Goal: Information Seeking & Learning: Learn about a topic

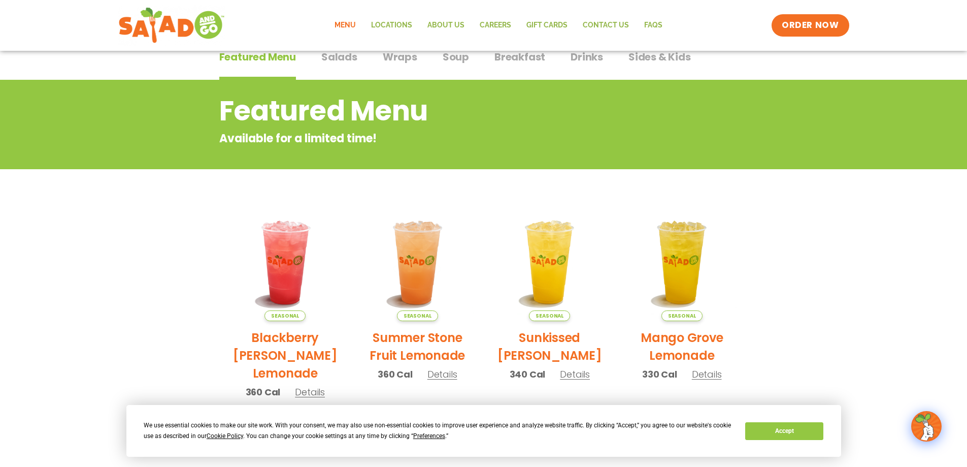
scroll to position [32, 0]
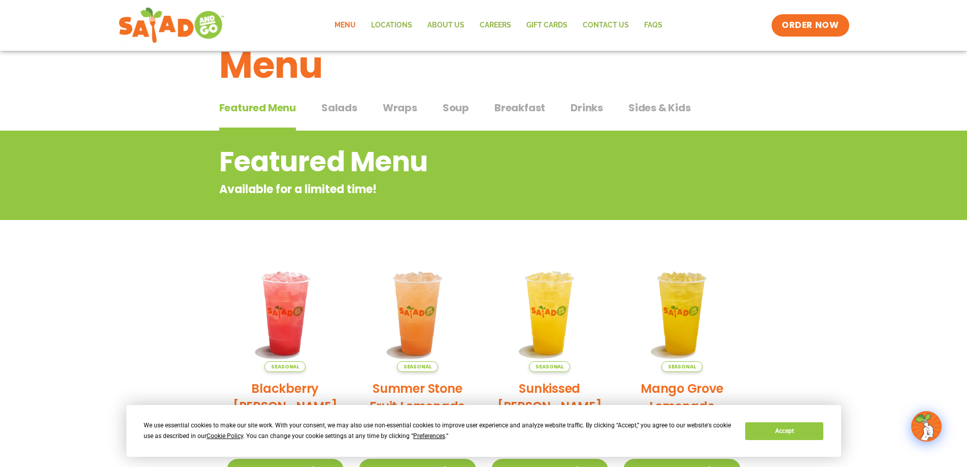
click at [349, 112] on span "Salads" at bounding box center [339, 107] width 36 height 15
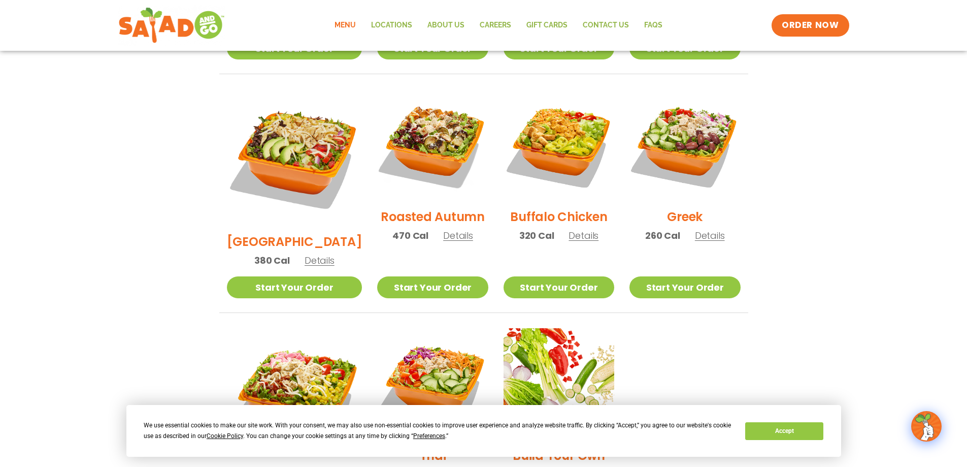
scroll to position [489, 0]
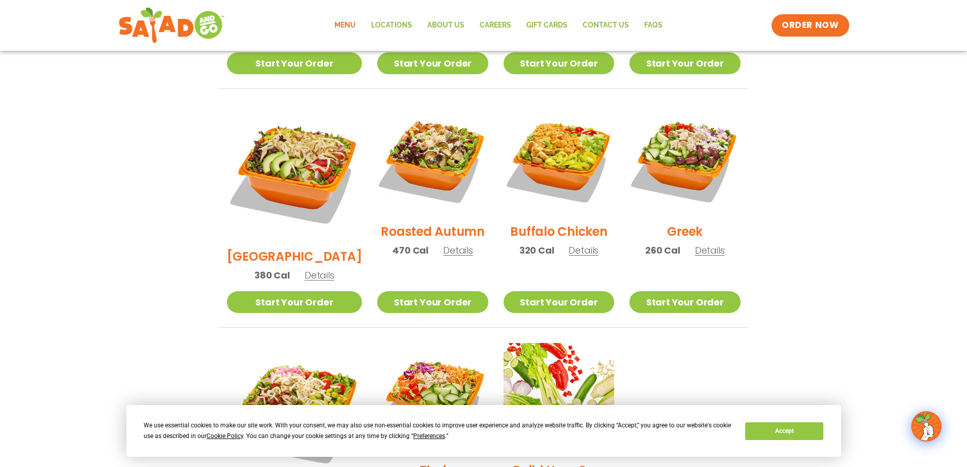
drag, startPoint x: 420, startPoint y: 218, endPoint x: 398, endPoint y: 218, distance: 22.8
click at [398, 222] on h2 "Roasted Autumn" at bounding box center [433, 231] width 104 height 18
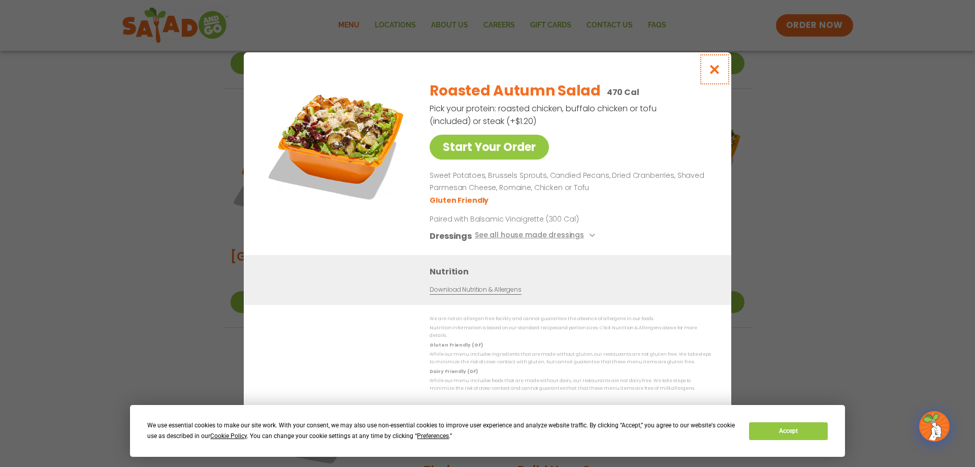
click at [711, 75] on icon "Close modal" at bounding box center [714, 69] width 13 height 11
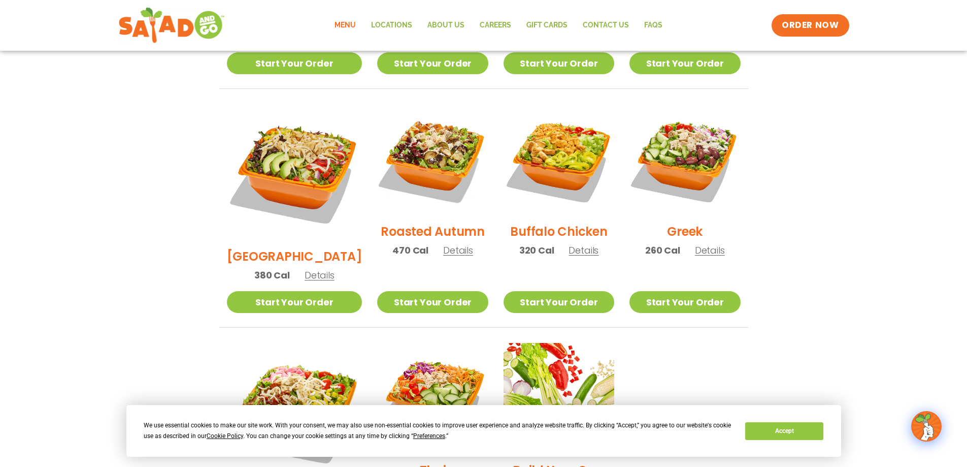
click at [403, 222] on h2 "Roasted Autumn" at bounding box center [433, 231] width 104 height 18
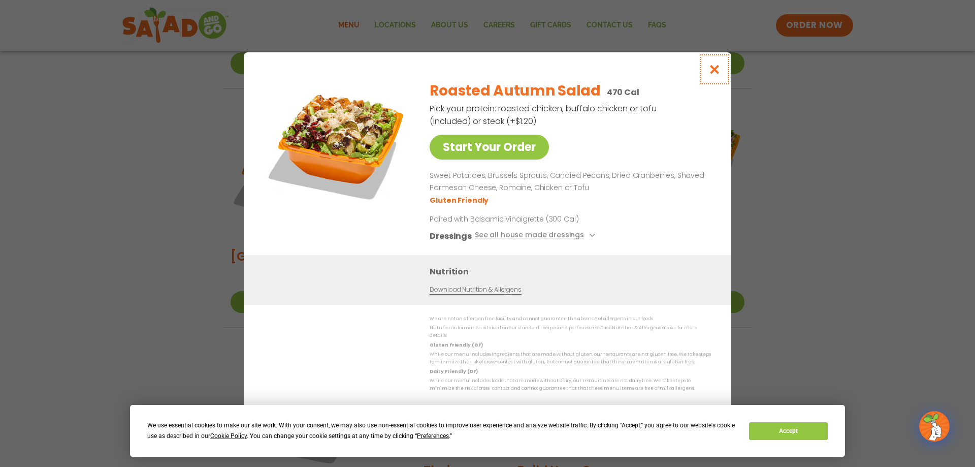
click at [717, 75] on icon "Close modal" at bounding box center [714, 69] width 13 height 11
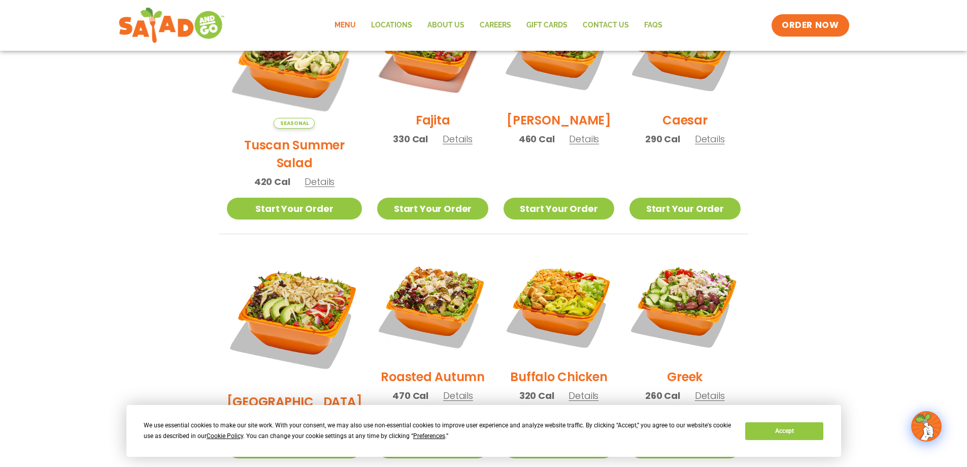
scroll to position [286, 0]
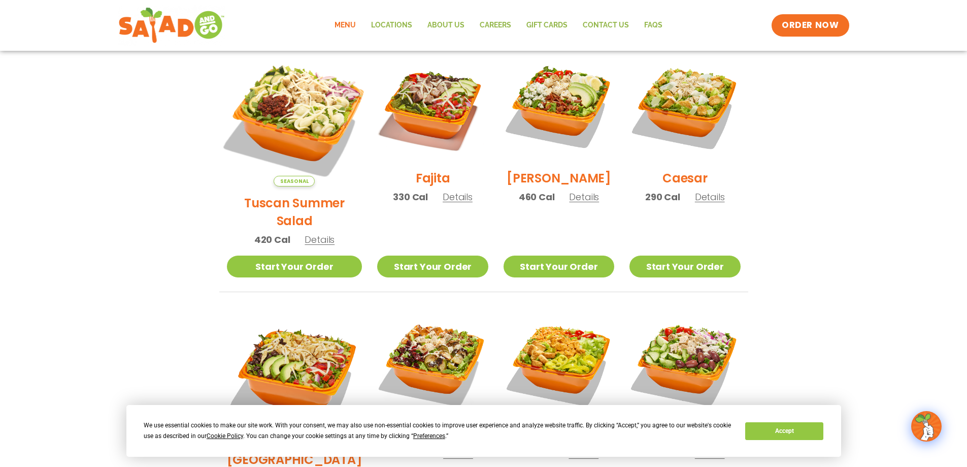
click at [294, 125] on img at bounding box center [294, 118] width 159 height 159
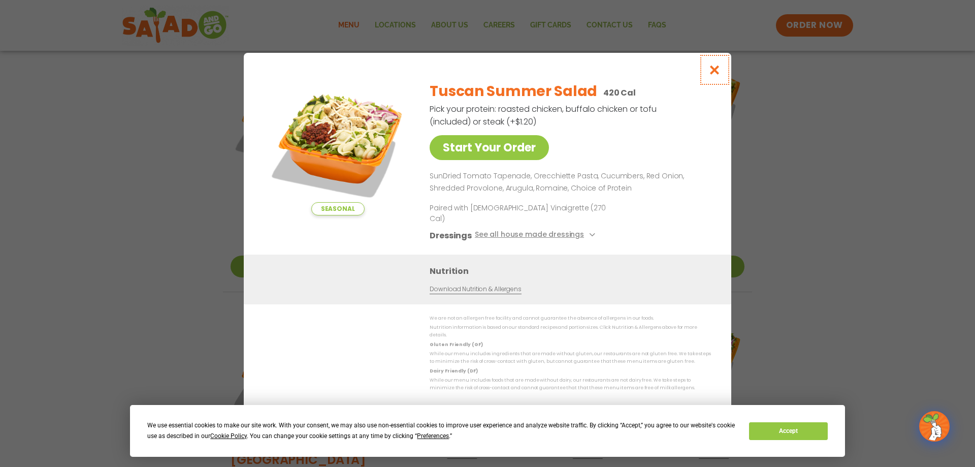
click at [714, 75] on icon "Close modal" at bounding box center [714, 69] width 13 height 11
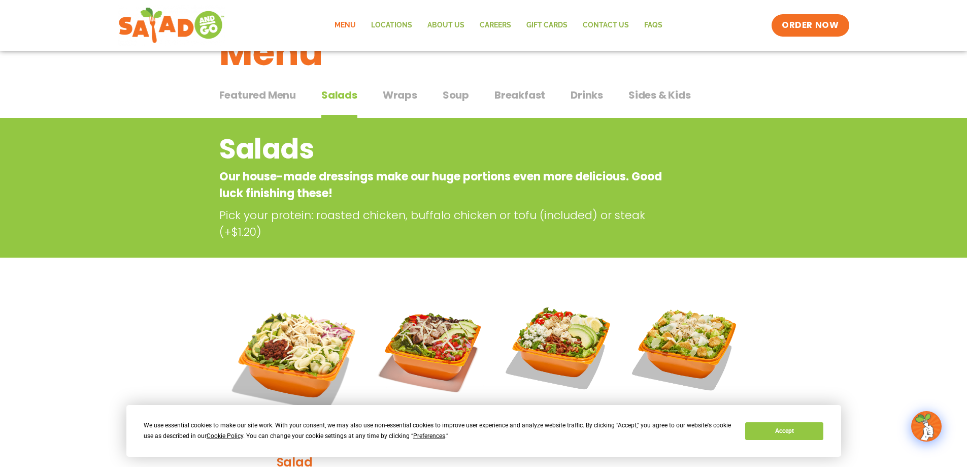
scroll to position [0, 0]
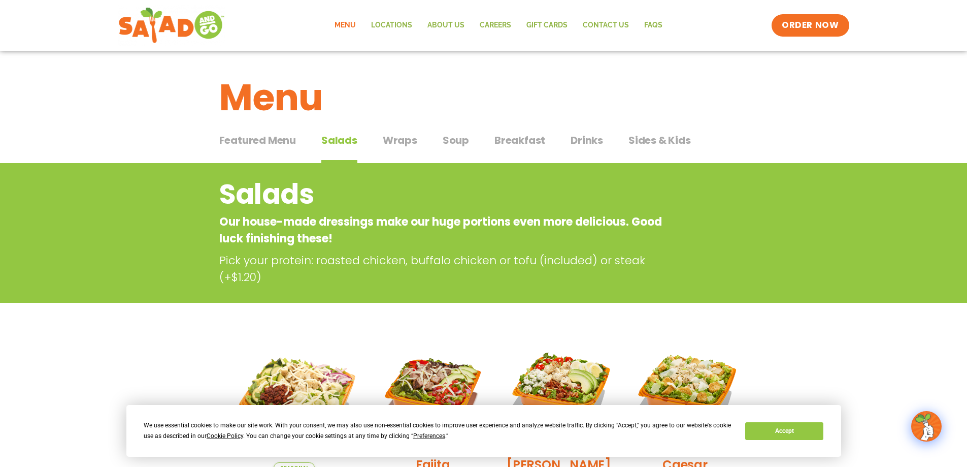
click at [406, 143] on span "Wraps" at bounding box center [400, 140] width 35 height 15
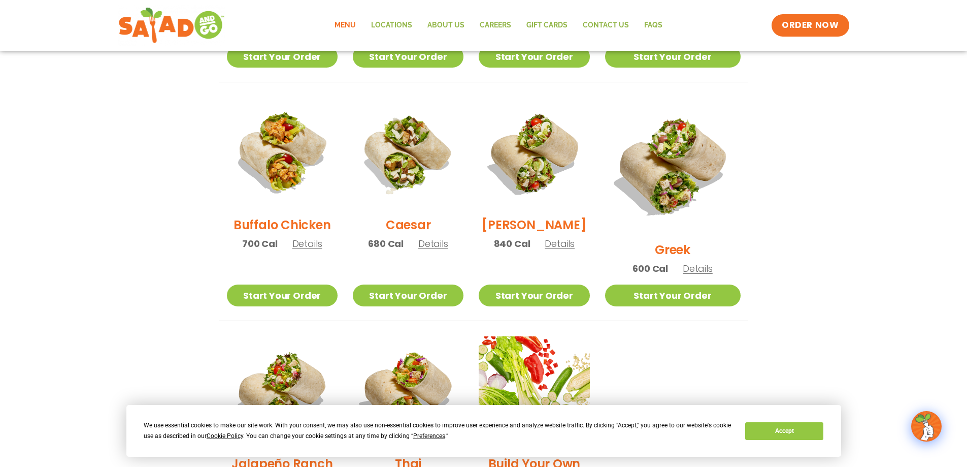
scroll to position [457, 0]
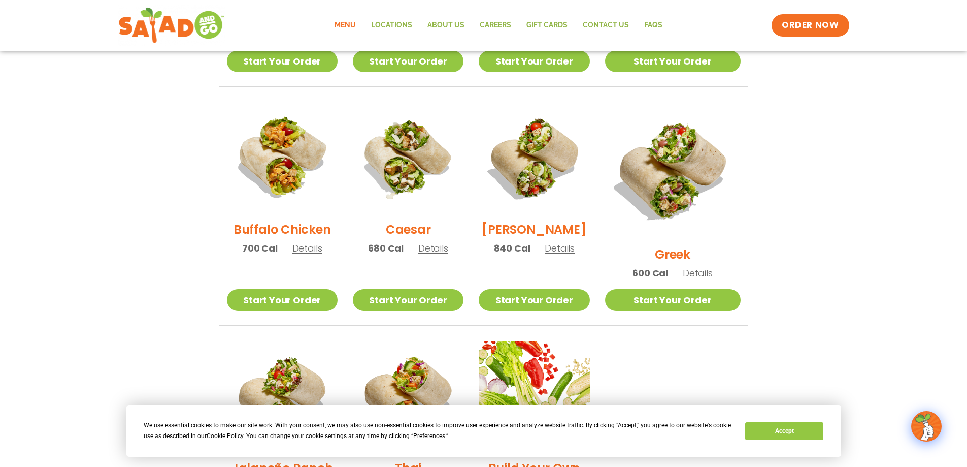
click at [705, 267] on span "Details" at bounding box center [698, 273] width 30 height 13
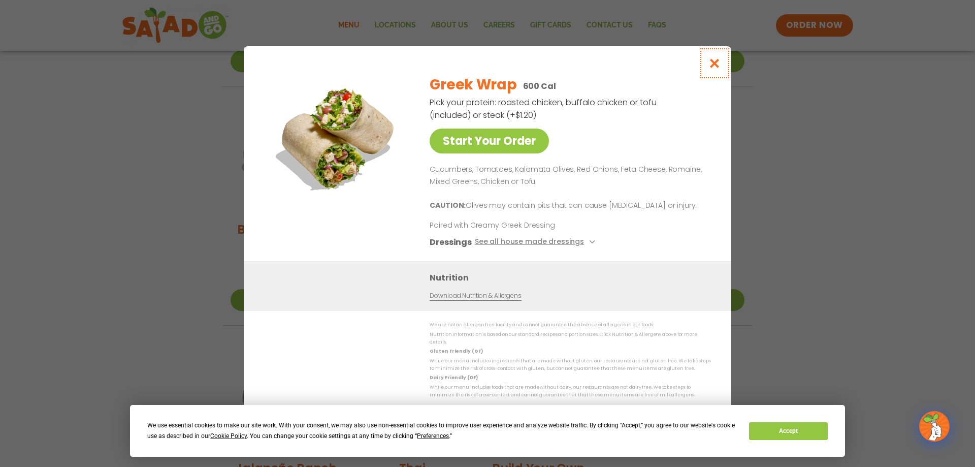
click at [714, 69] on icon "Close modal" at bounding box center [714, 63] width 13 height 11
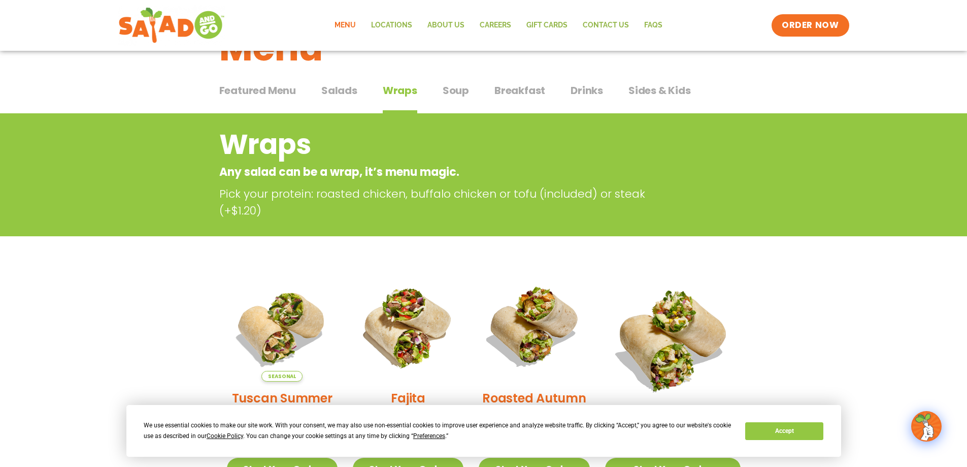
scroll to position [0, 0]
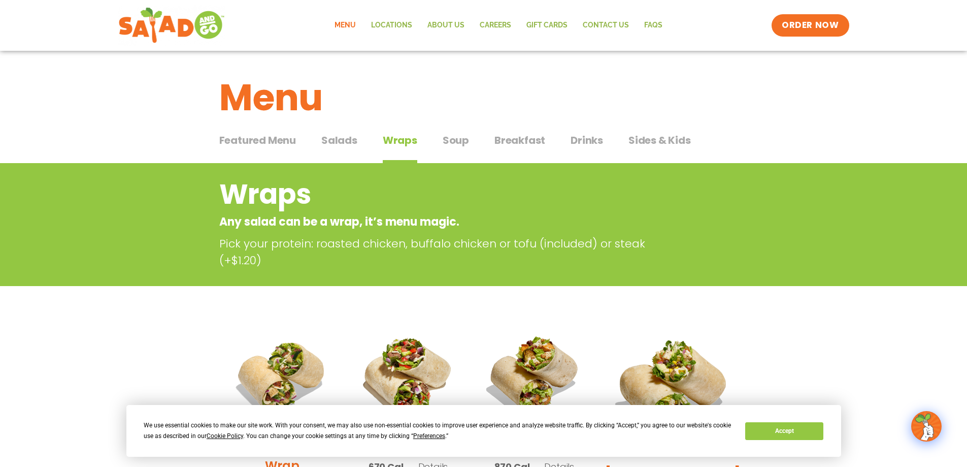
click at [457, 141] on span "Soup" at bounding box center [456, 140] width 26 height 15
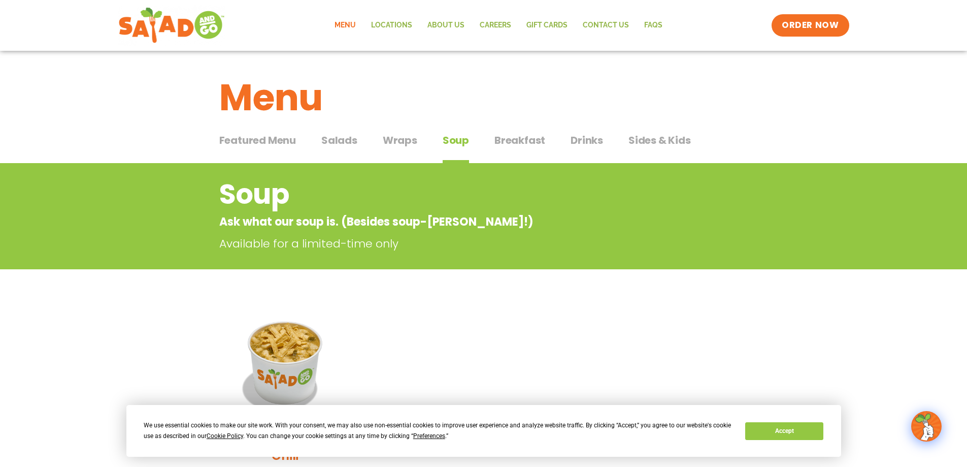
click at [527, 146] on span "Breakfast" at bounding box center [520, 140] width 51 height 15
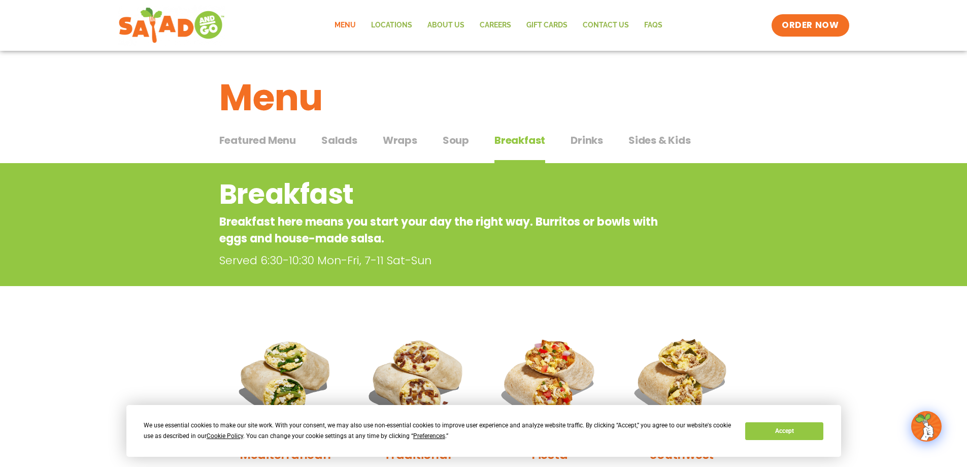
click at [587, 139] on span "Drinks" at bounding box center [587, 140] width 32 height 15
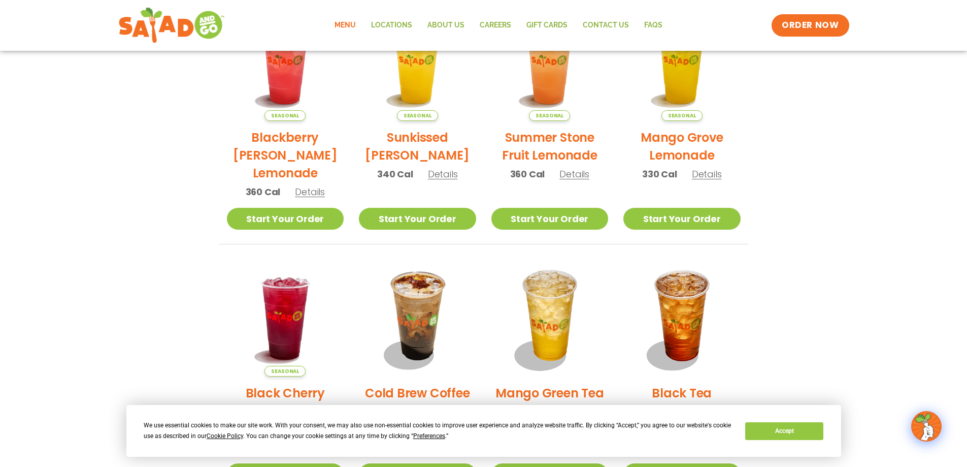
scroll to position [254, 0]
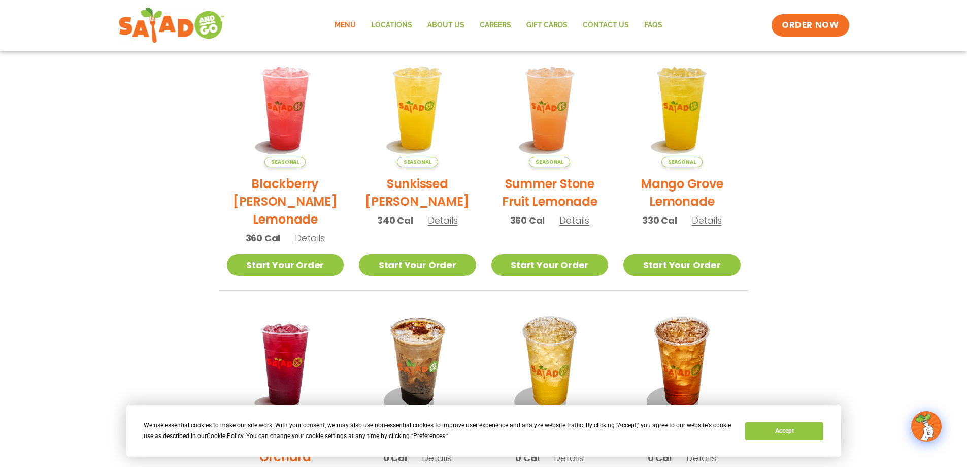
click at [575, 219] on span "Details" at bounding box center [575, 220] width 30 height 13
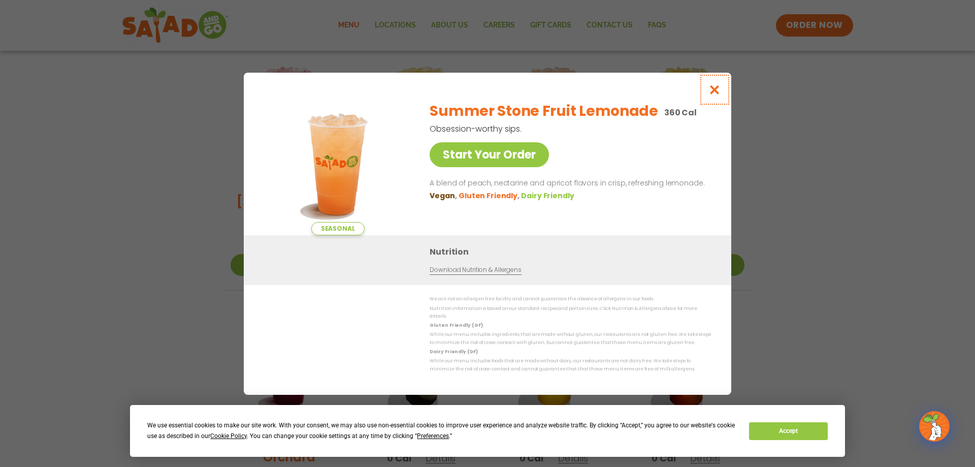
click at [719, 99] on button "Close modal" at bounding box center [714, 90] width 33 height 34
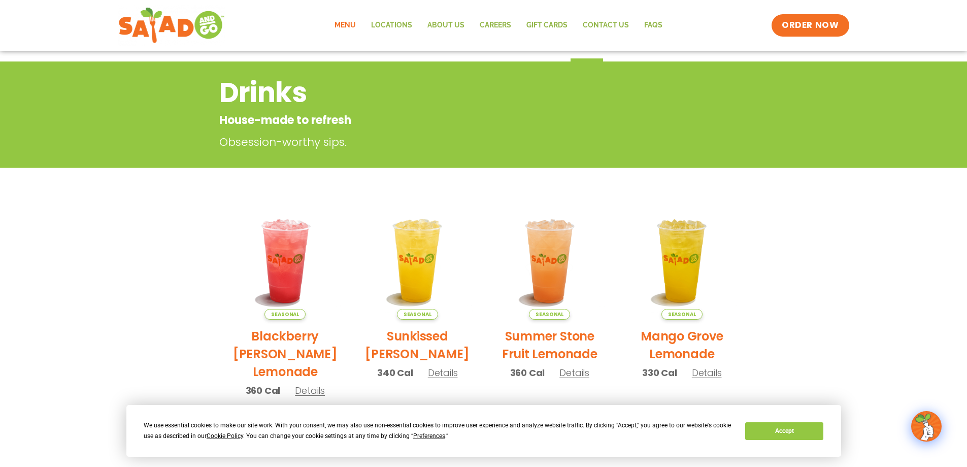
scroll to position [0, 0]
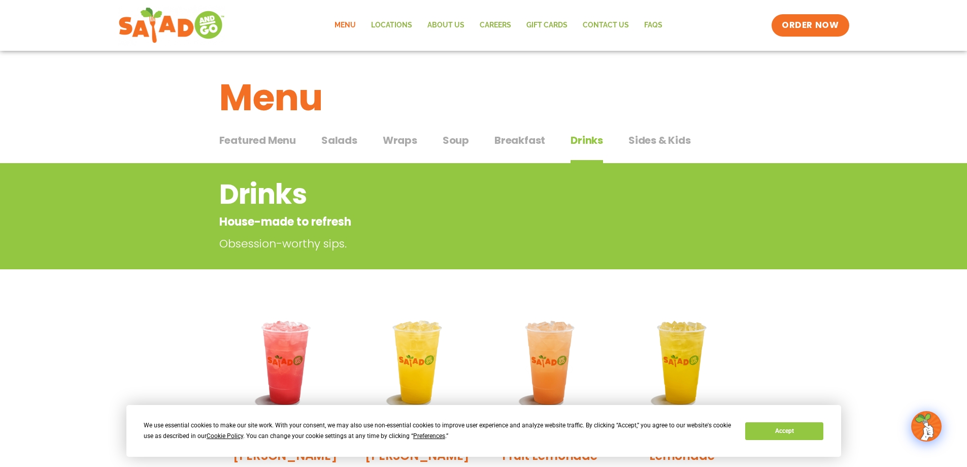
click at [410, 145] on span "Wraps" at bounding box center [400, 140] width 35 height 15
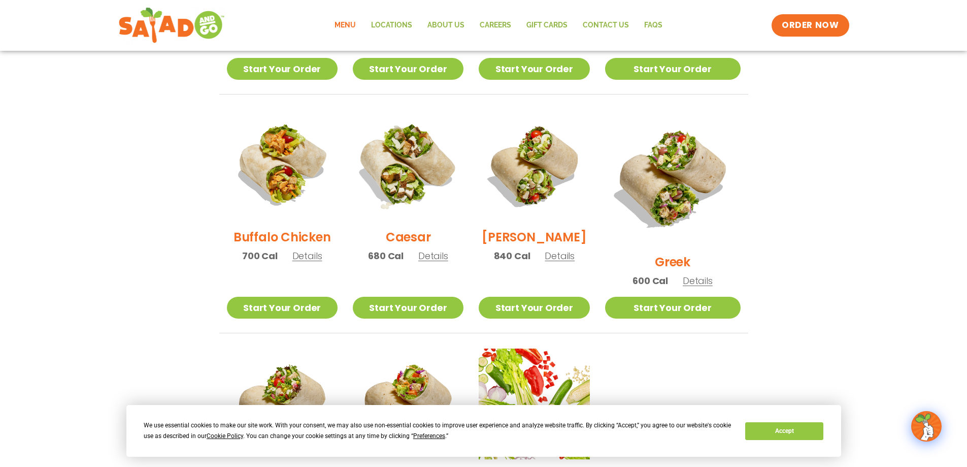
scroll to position [508, 0]
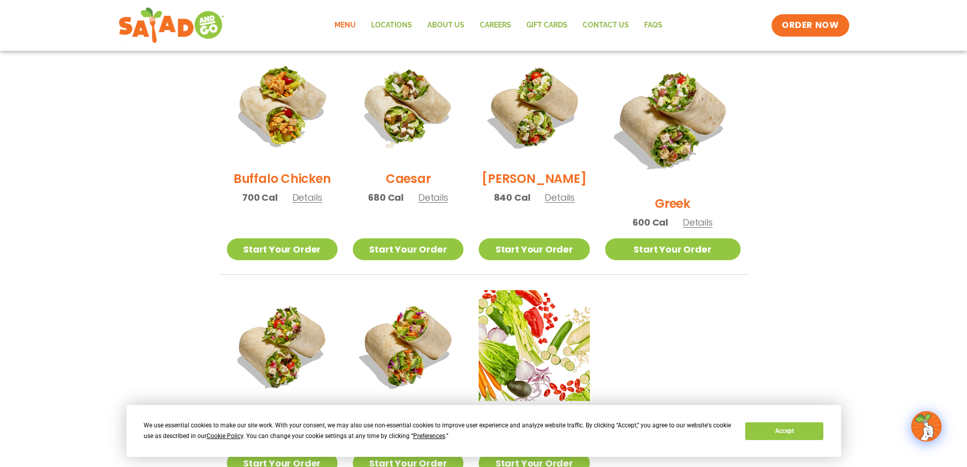
click at [56, 244] on section "Wraps Any salad can be a wrap, it’s menu magic. Pick your protein: roasted chic…" at bounding box center [483, 71] width 967 height 833
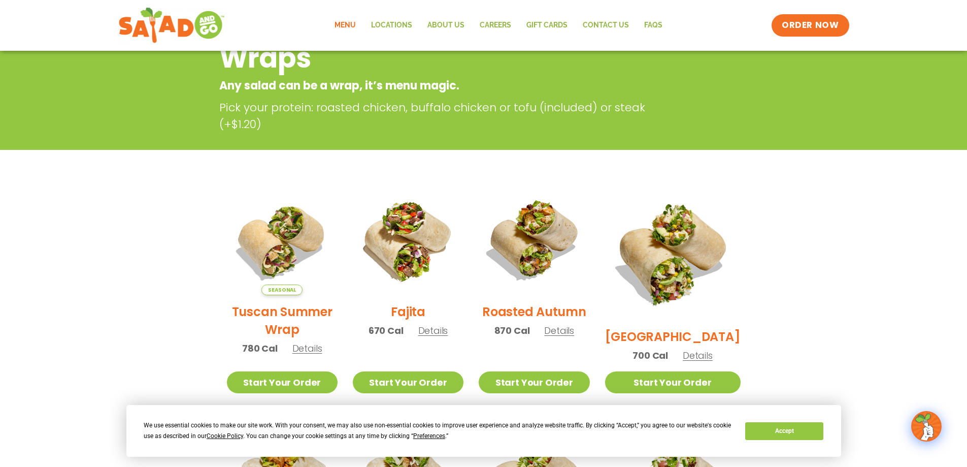
scroll to position [51, 0]
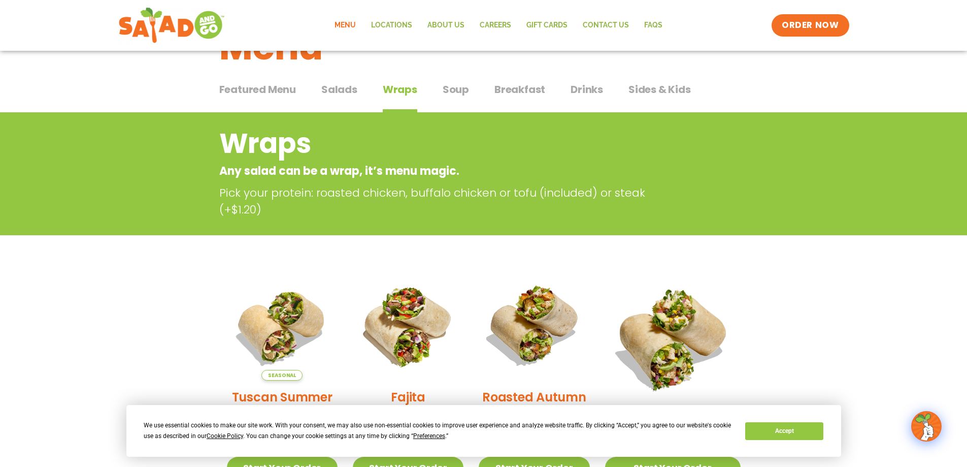
click at [586, 92] on span "Drinks" at bounding box center [587, 89] width 32 height 15
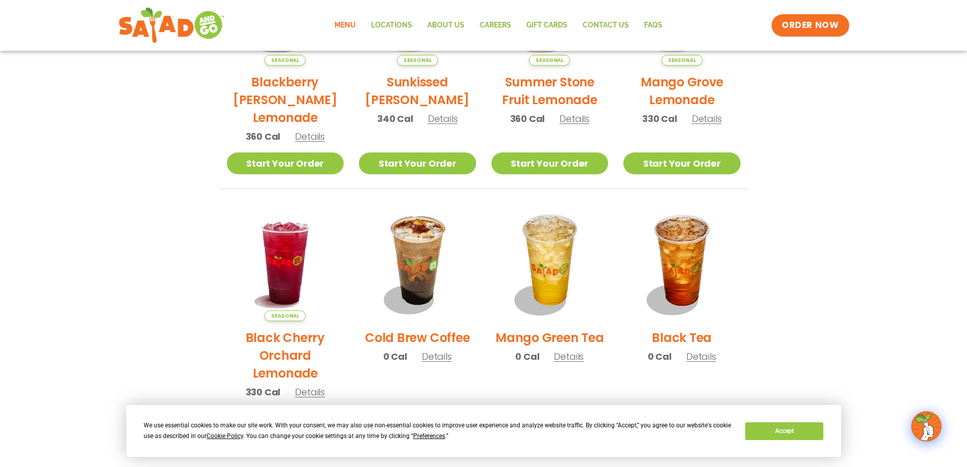
scroll to position [203, 0]
